Goal: Transaction & Acquisition: Purchase product/service

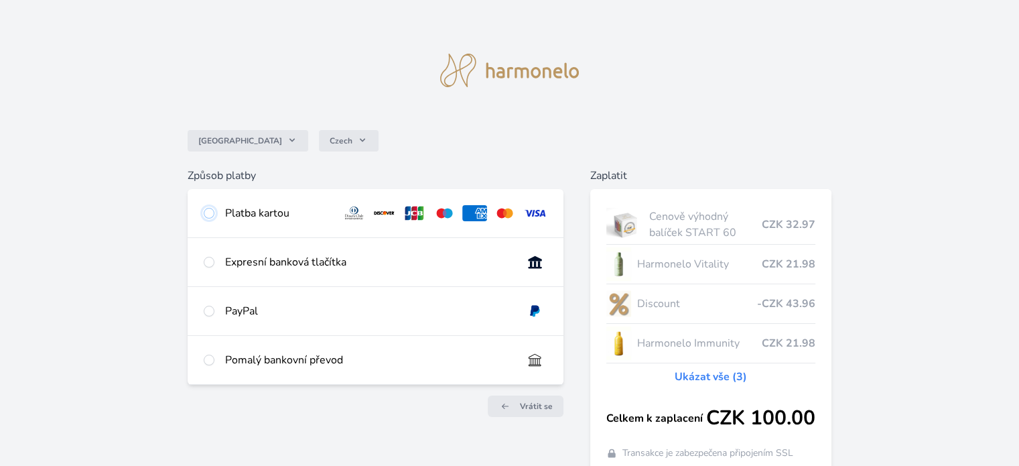
click at [209, 216] on input "radio" at bounding box center [209, 213] width 11 height 11
radio input "true"
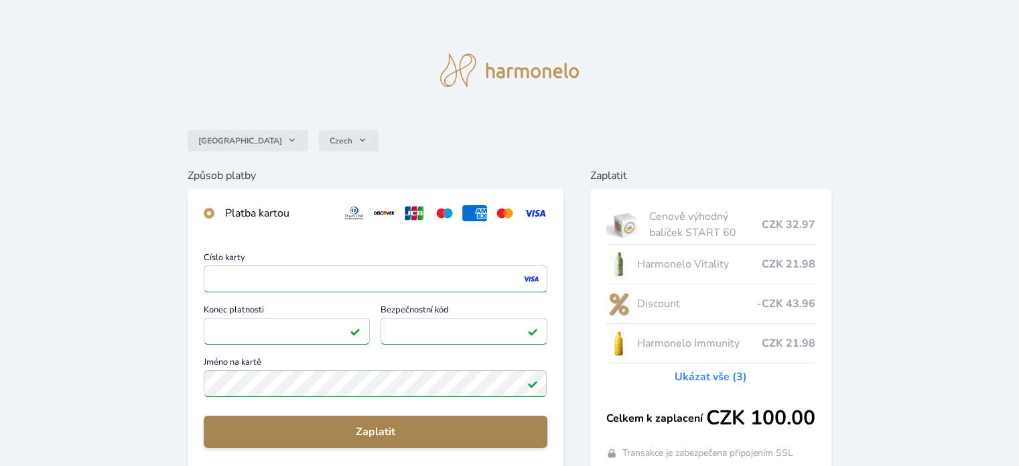
click at [395, 436] on span "Zaplatit" at bounding box center [375, 431] width 322 height 16
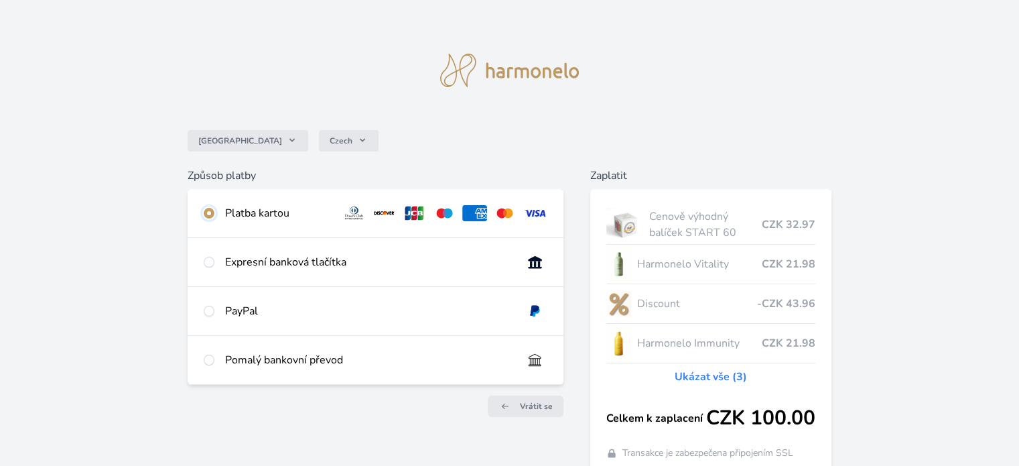
click at [206, 211] on input "radio" at bounding box center [209, 213] width 11 height 11
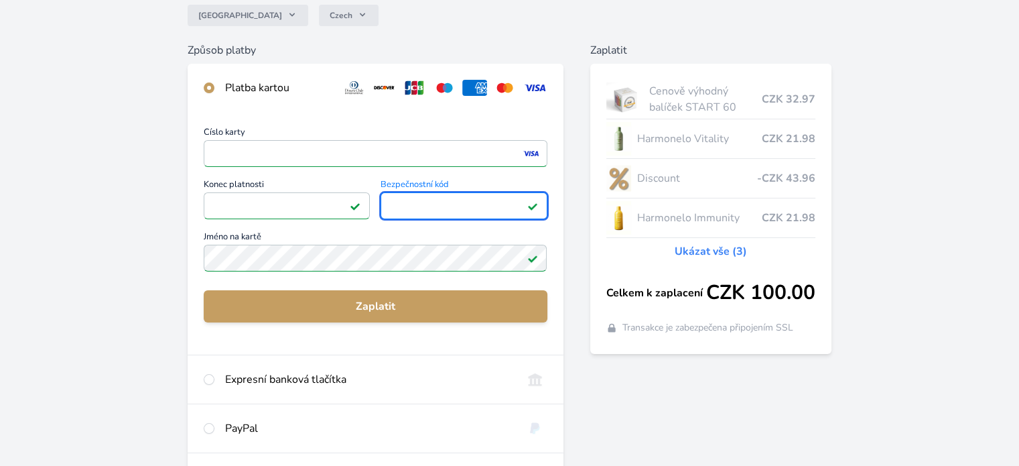
scroll to position [134, 0]
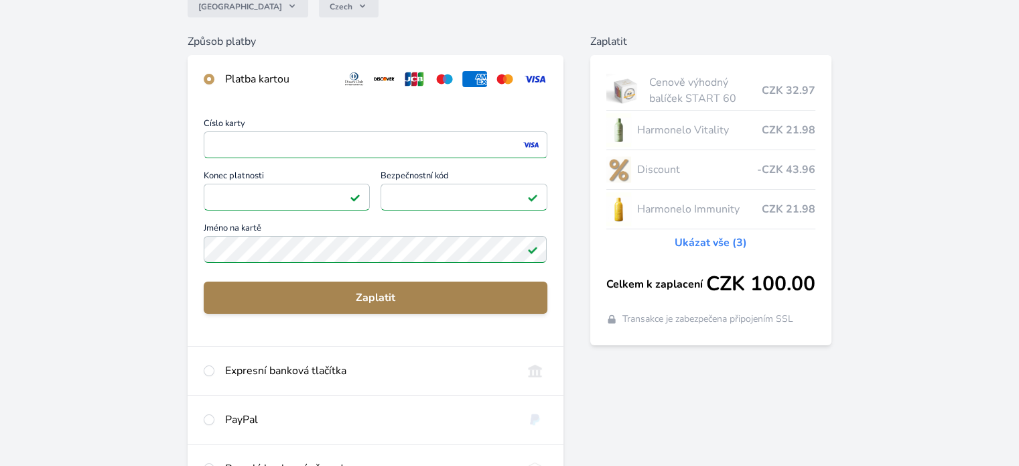
click at [377, 299] on span "Zaplatit" at bounding box center [375, 297] width 322 height 16
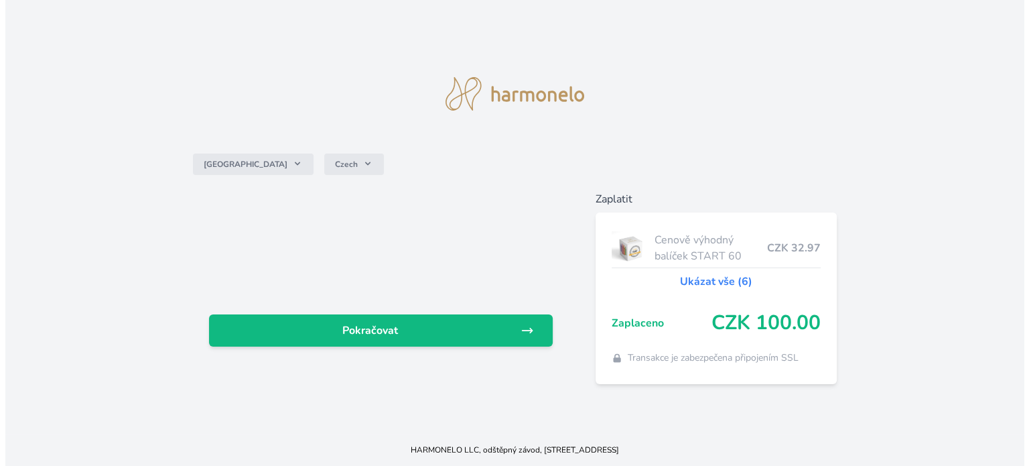
scroll to position [0, 0]
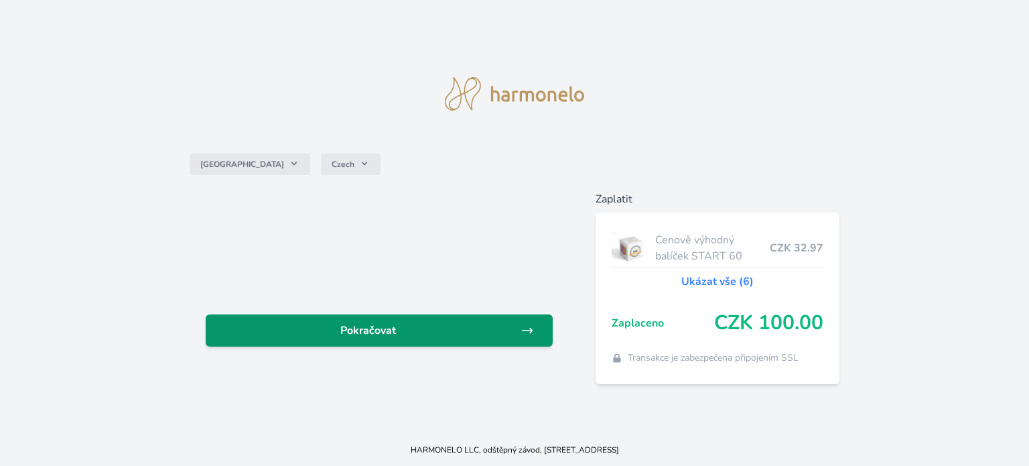
click at [328, 342] on link "Pokračovat" at bounding box center [379, 330] width 347 height 32
